Goal: Find specific page/section: Find specific page/section

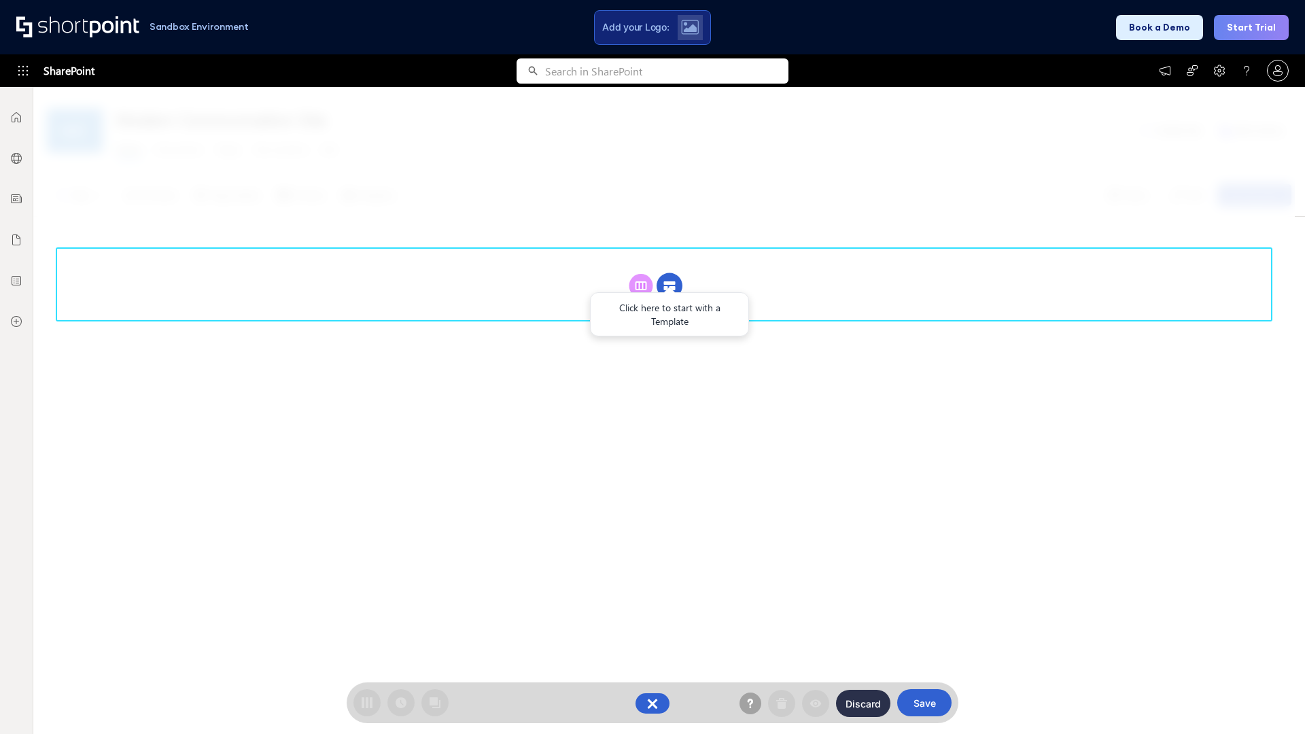
click at [669, 273] on circle at bounding box center [669, 286] width 26 height 26
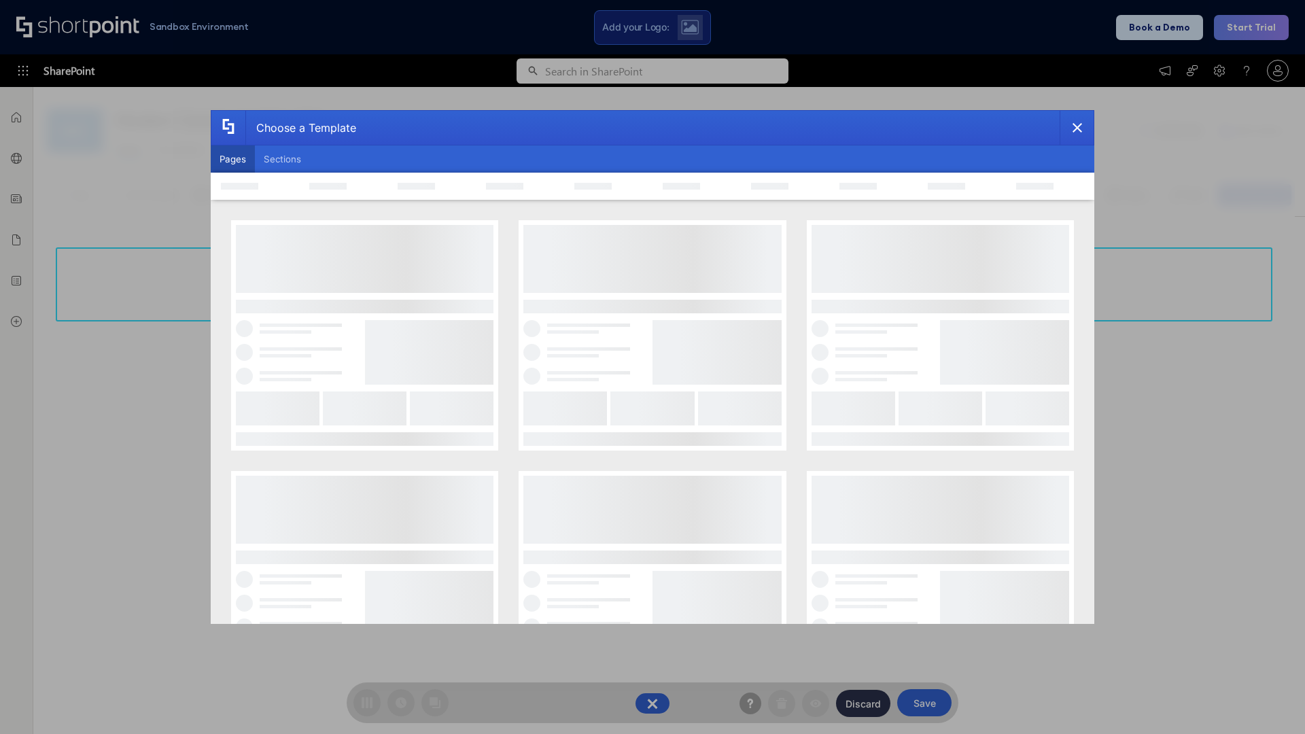
scroll to position [186, 0]
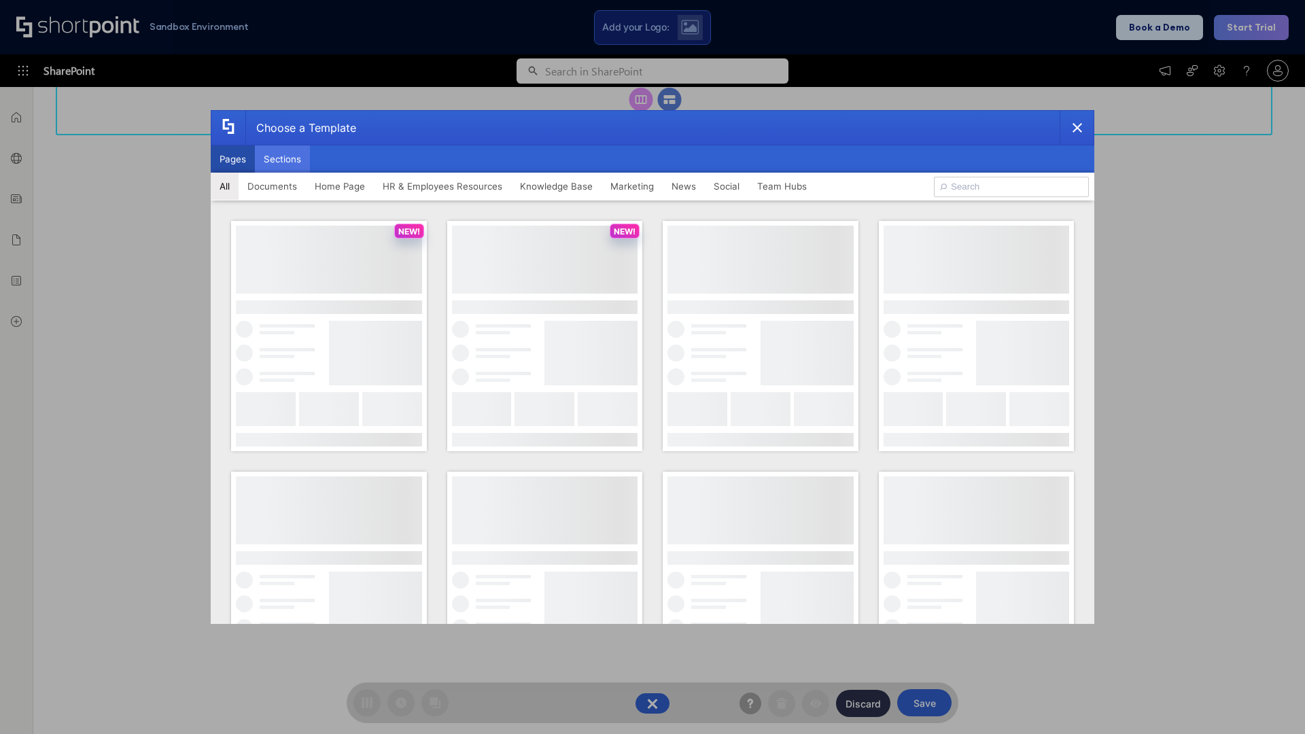
click at [282, 159] on button "Sections" at bounding box center [282, 158] width 55 height 27
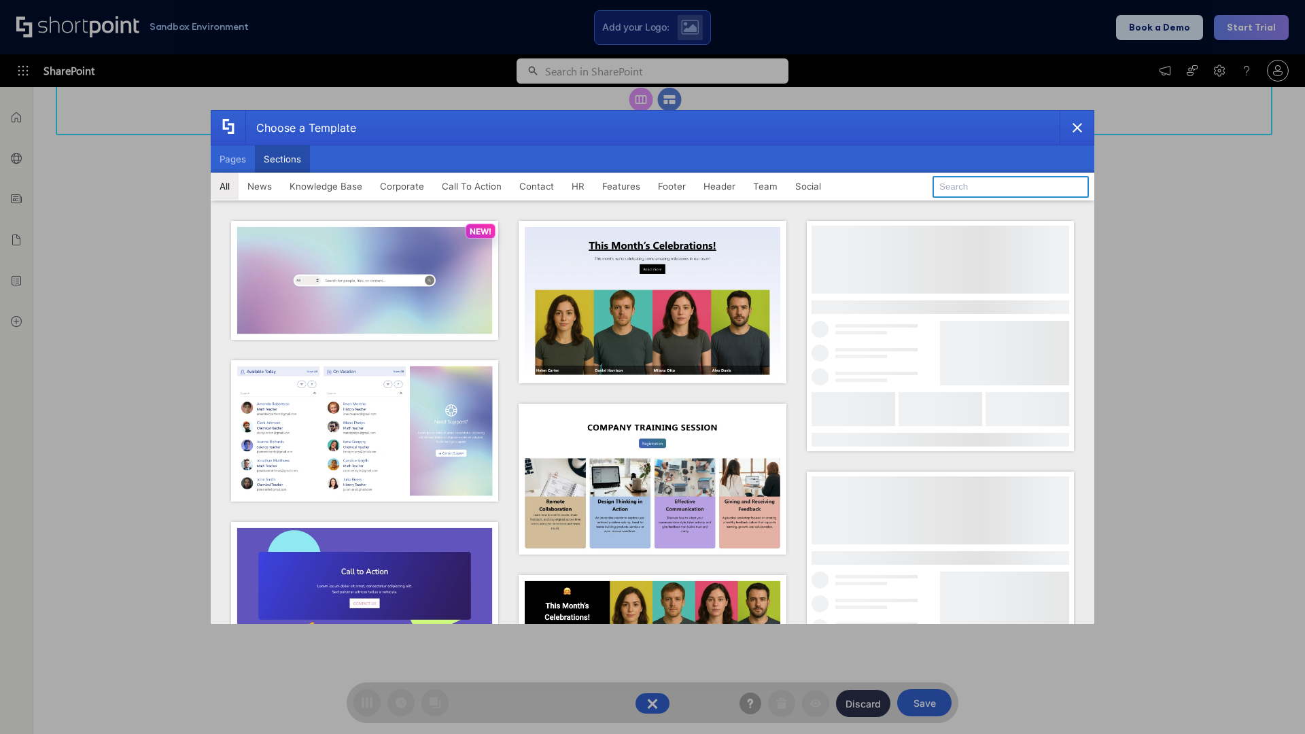
type input "Search"
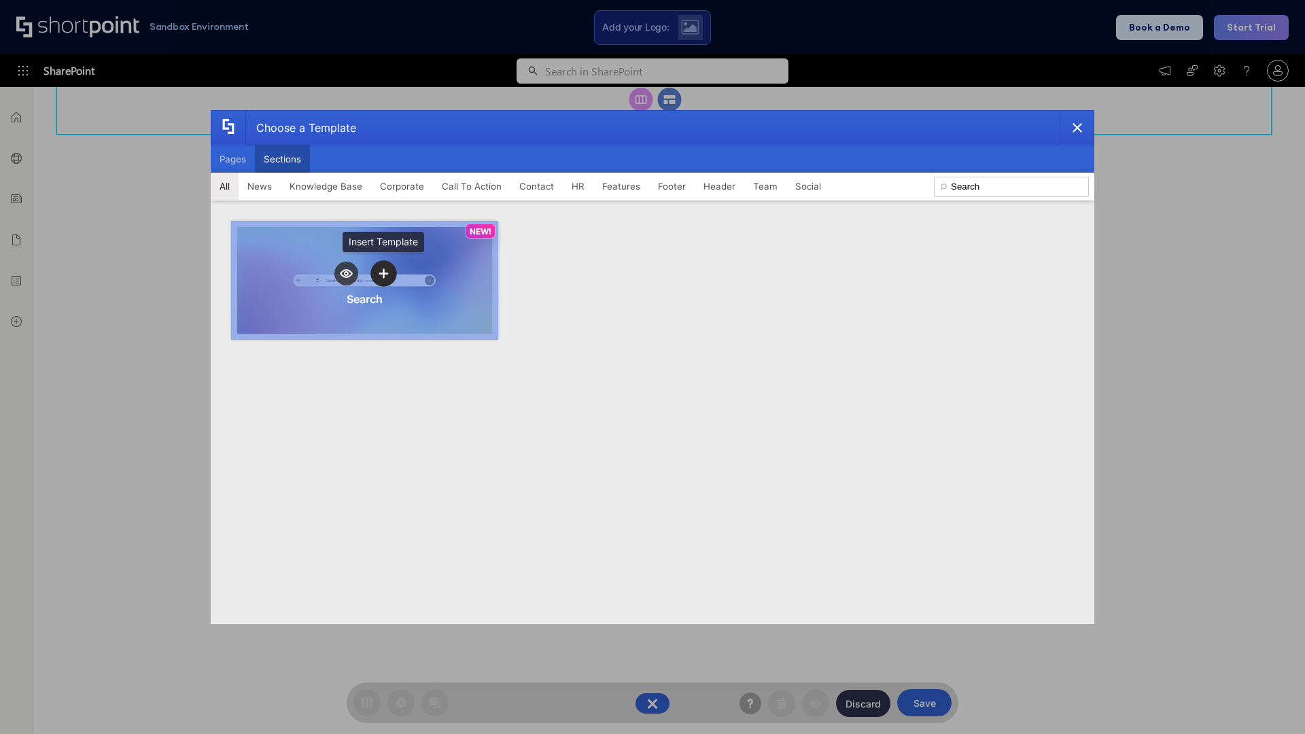
click at [383, 273] on icon "template selector" at bounding box center [383, 274] width 10 height 10
